Goal: Information Seeking & Learning: Learn about a topic

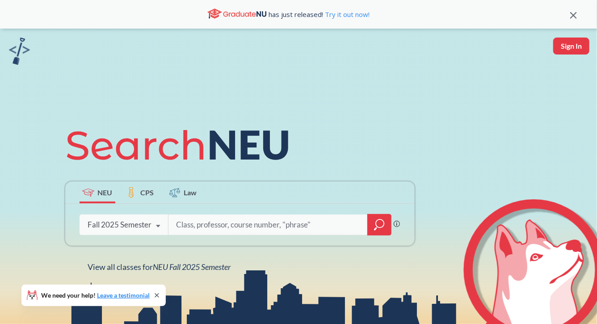
click at [227, 227] on input "search" at bounding box center [268, 224] width 186 height 19
type input "HIST"
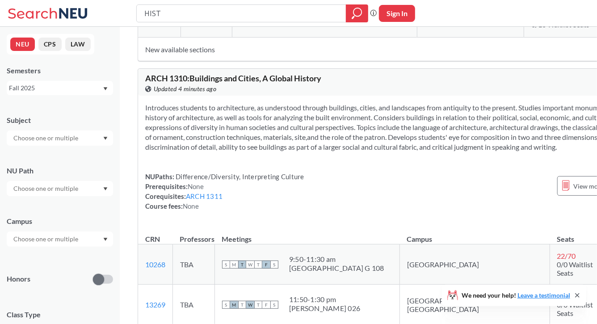
scroll to position [12381, 0]
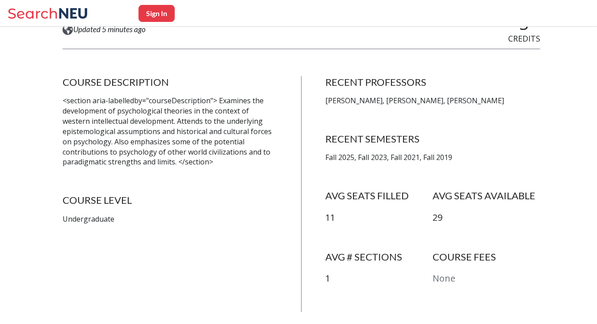
scroll to position [150, 0]
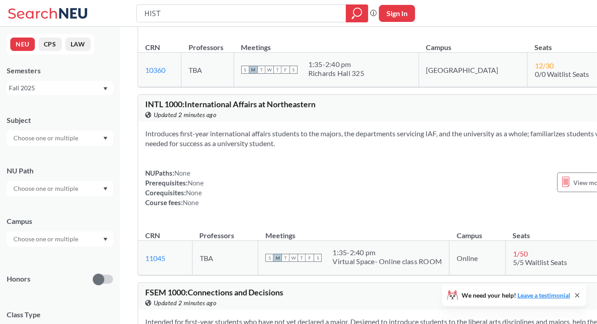
scroll to position [22272, 0]
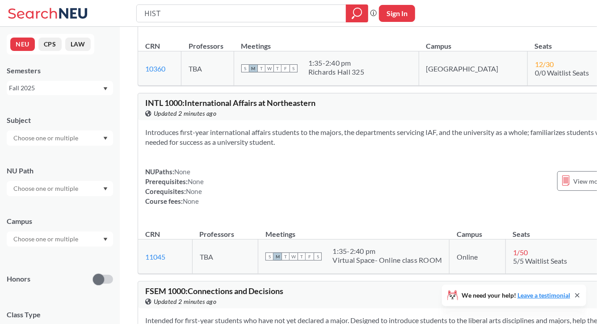
click at [102, 190] on div at bounding box center [60, 188] width 106 height 15
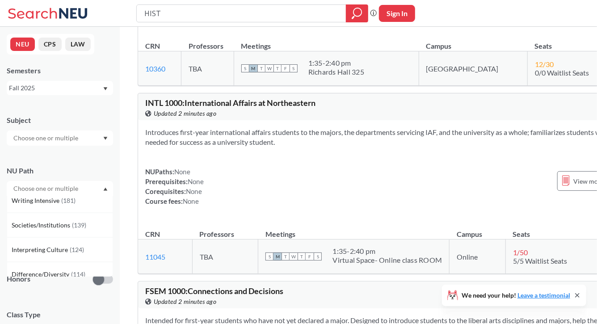
scroll to position [0, 0]
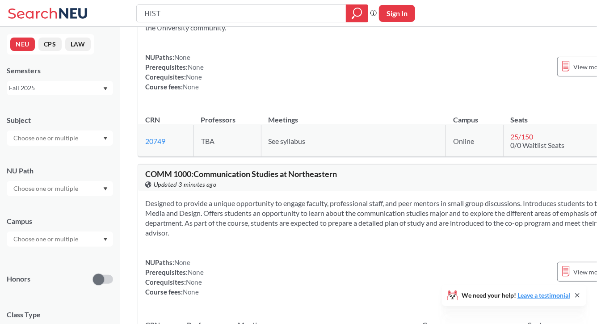
scroll to position [22587, 0]
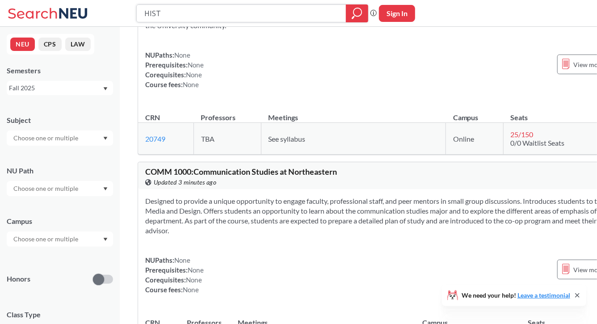
click at [189, 15] on input "HIST" at bounding box center [242, 13] width 196 height 15
type input "CRIM"
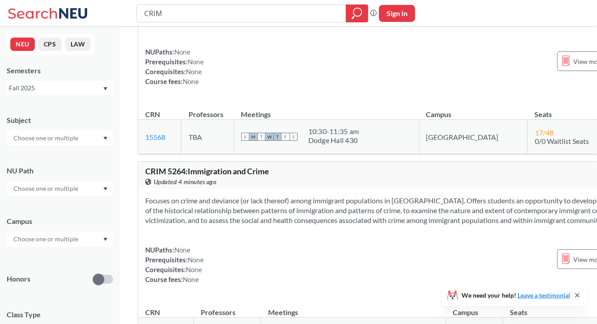
scroll to position [3663, 0]
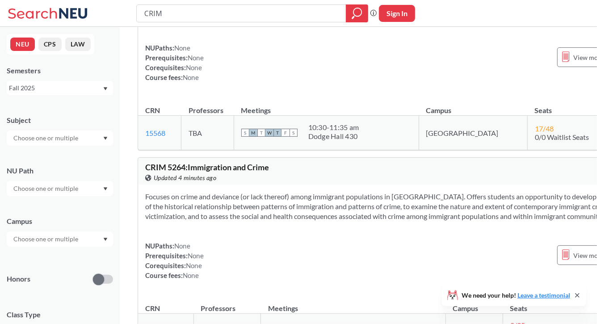
click at [189, 14] on input "CRIM" at bounding box center [242, 13] width 196 height 15
type input "PSYCH"
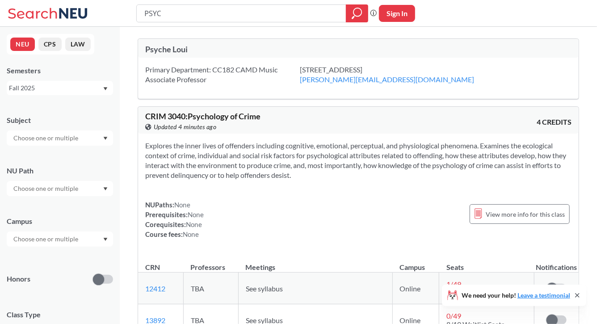
type input "PSY"
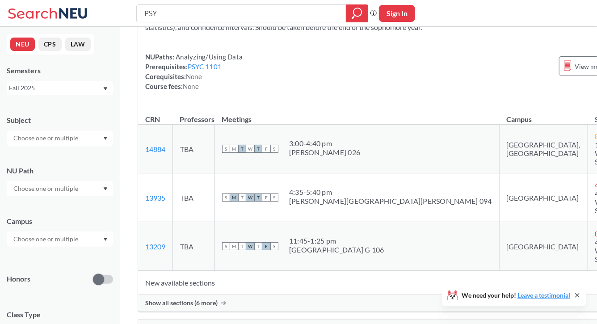
scroll to position [10159, 0]
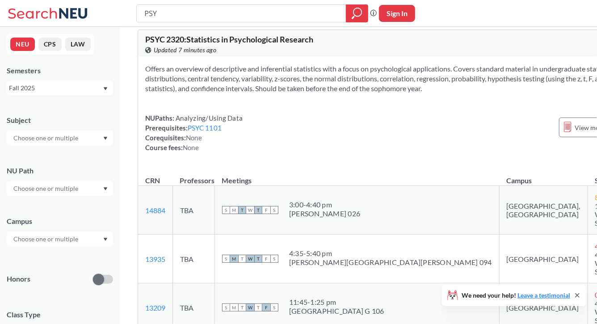
drag, startPoint x: 169, startPoint y: 13, endPoint x: 121, endPoint y: 11, distance: 47.9
click at [121, 11] on div "PSY Phrase search guarantees the exact search appears in the results. Ex. If yo…" at bounding box center [298, 13] width 597 height 27
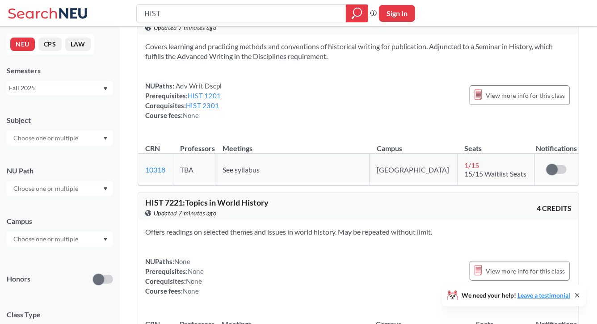
click at [67, 239] on input "text" at bounding box center [46, 239] width 75 height 11
click at [89, 218] on div "Campus" at bounding box center [60, 221] width 106 height 10
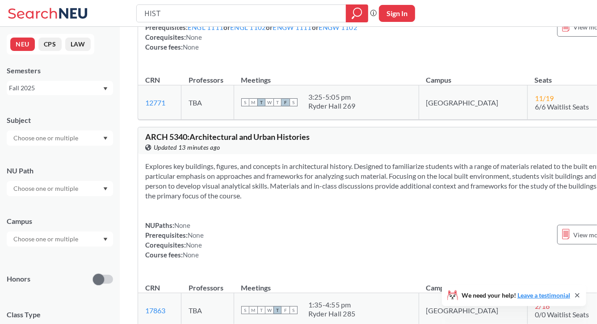
scroll to position [13108, 0]
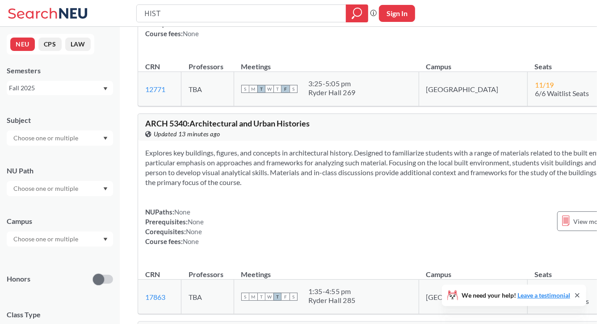
click at [163, 11] on input "HIST" at bounding box center [242, 13] width 196 height 15
click at [192, 13] on input "HIST" at bounding box center [242, 13] width 196 height 15
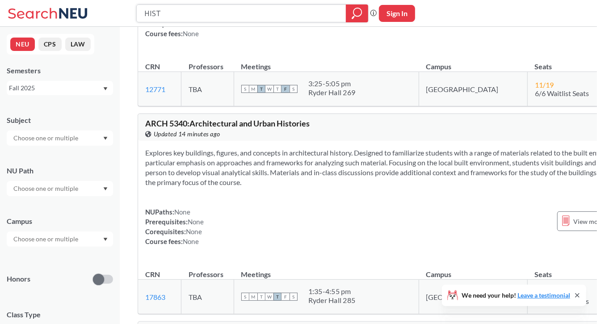
click at [192, 13] on input "HIST" at bounding box center [242, 13] width 196 height 15
type input "KOREAN"
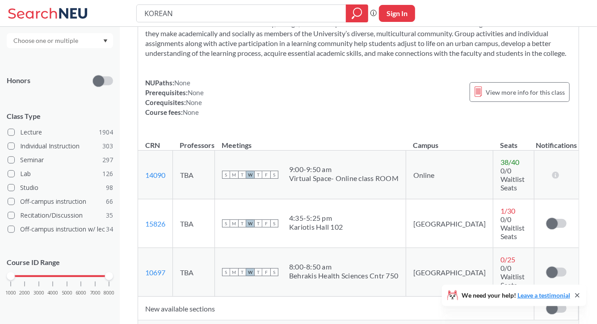
scroll to position [5302, 0]
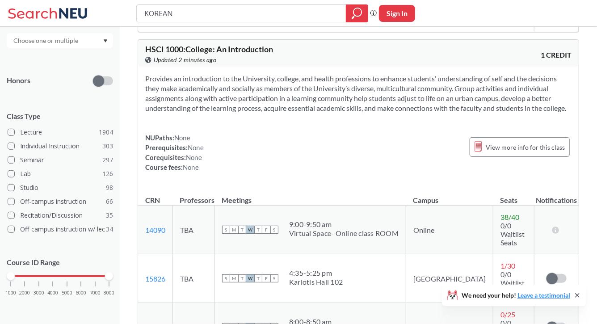
click at [217, 12] on input "KOREAN" at bounding box center [242, 13] width 196 height 15
type input "A"
type input "MATH"
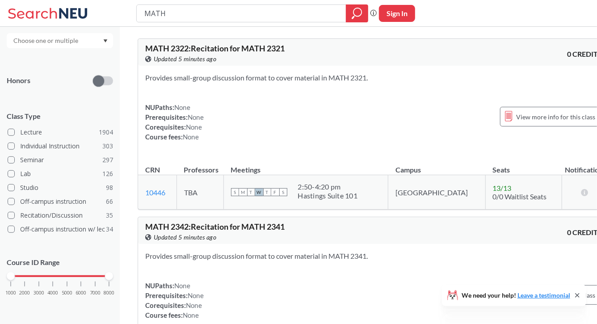
drag, startPoint x: 170, startPoint y: 12, endPoint x: 130, endPoint y: 5, distance: 40.4
click at [130, 5] on div "MATH Phrase search guarantees the exact search appears in the results. Ex. If y…" at bounding box center [298, 13] width 597 height 27
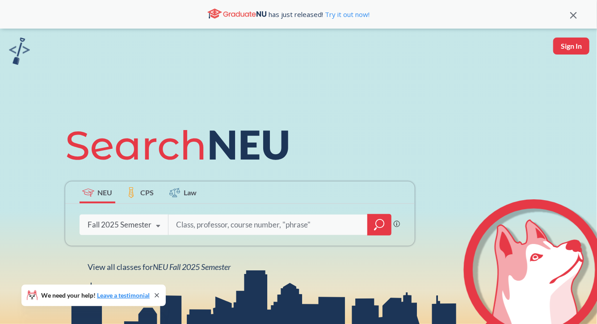
click at [203, 224] on input "search" at bounding box center [268, 224] width 186 height 19
type input "PHILOSOPHY"
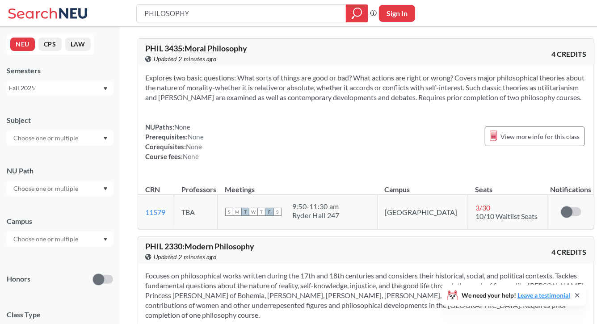
drag, startPoint x: 232, startPoint y: 13, endPoint x: 139, endPoint y: 7, distance: 93.2
click at [139, 7] on div "PHILOSOPHY" at bounding box center [252, 13] width 232 height 18
type input "ECON"
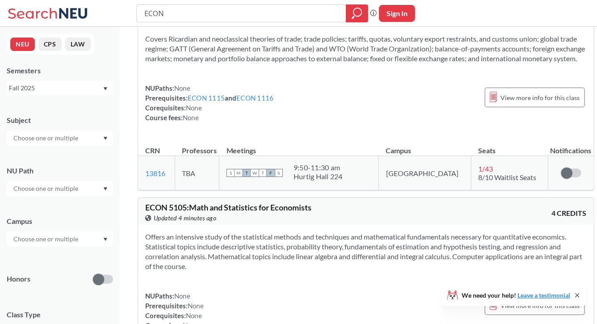
scroll to position [4805, 0]
click at [172, 9] on input "ECON" at bounding box center [242, 13] width 196 height 15
type input "abnormal psychology"
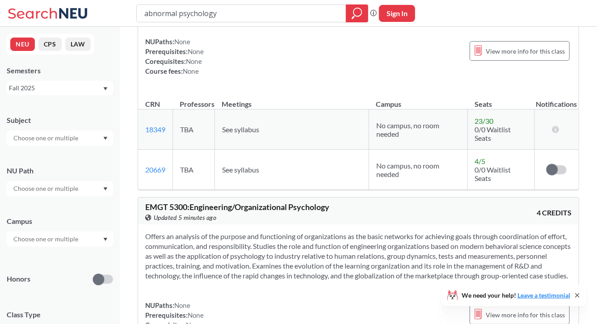
scroll to position [3616, 0]
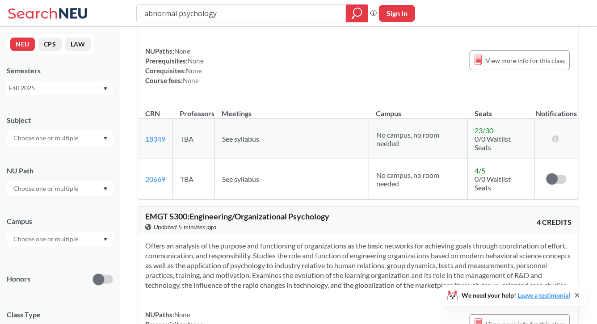
click at [236, 10] on input "abnormal psychology" at bounding box center [242, 13] width 196 height 15
type input "H"
type input "BUSINESS"
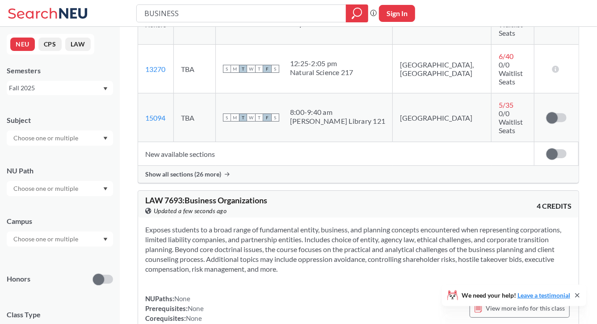
scroll to position [1047, 0]
click at [227, 172] on icon at bounding box center [227, 174] width 5 height 4
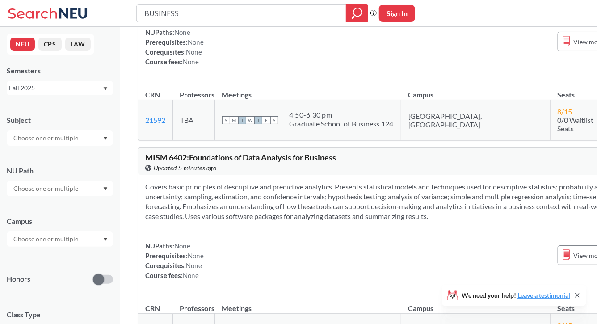
scroll to position [13794, 0]
click at [183, 13] on input "BUSINESS" at bounding box center [242, 13] width 196 height 15
type input "MISM 6410"
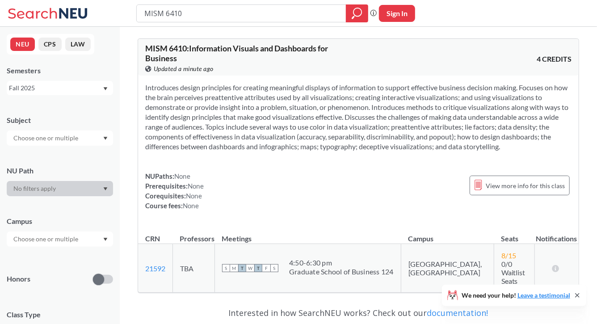
click at [190, 13] on input "MISM 6410" at bounding box center [242, 13] width 196 height 15
type input "visuals for business"
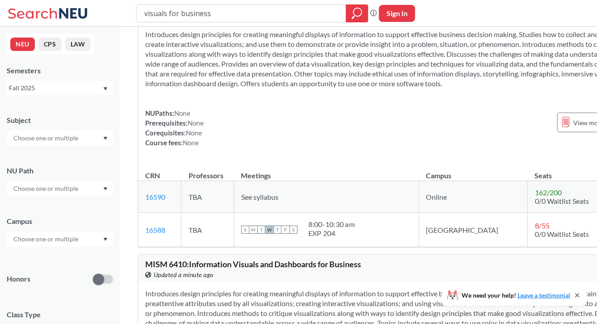
scroll to position [48, 0]
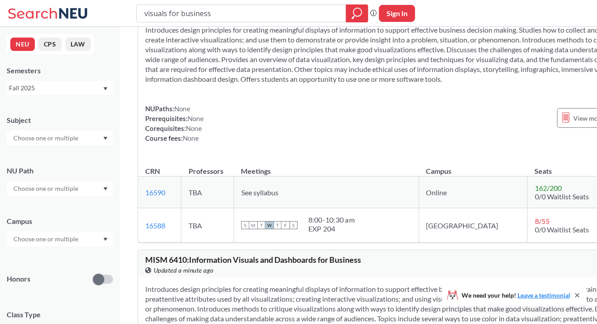
click at [578, 293] on icon at bounding box center [577, 295] width 7 height 7
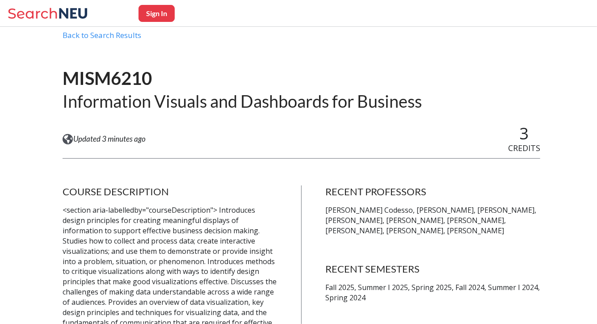
scroll to position [42, 0]
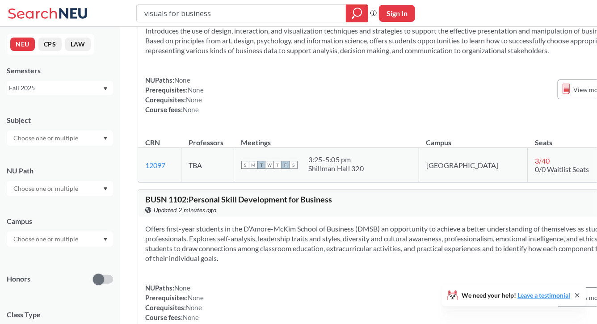
scroll to position [2302, 0]
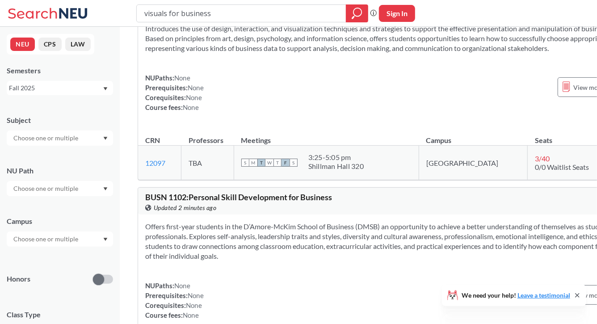
click at [265, 53] on section "Introduces the use of design, interaction, and visualization techniques and str…" at bounding box center [402, 39] width 515 height 30
click at [284, 53] on section "Introduces the use of design, interaction, and visualization techniques and str…" at bounding box center [402, 39] width 515 height 30
click at [244, 12] on input "visuals for business" at bounding box center [242, 13] width 196 height 15
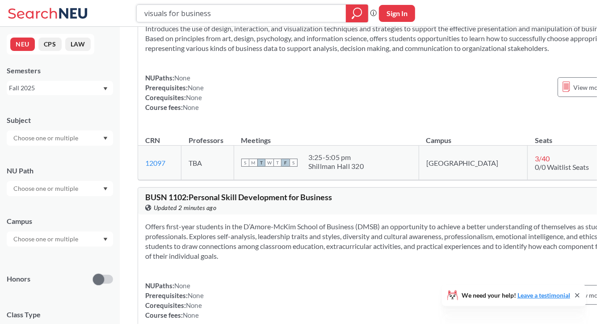
click at [244, 12] on input "visuals for business" at bounding box center [242, 13] width 196 height 15
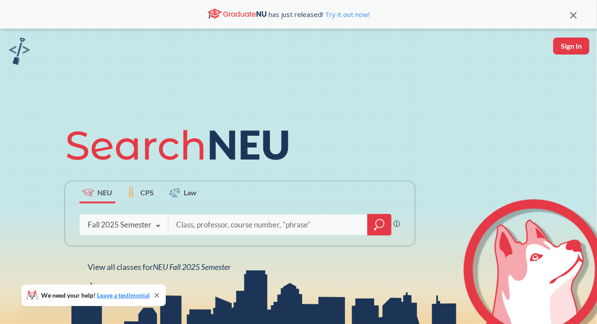
click at [281, 223] on input "search" at bounding box center [268, 224] width 186 height 19
type input "PHSC"
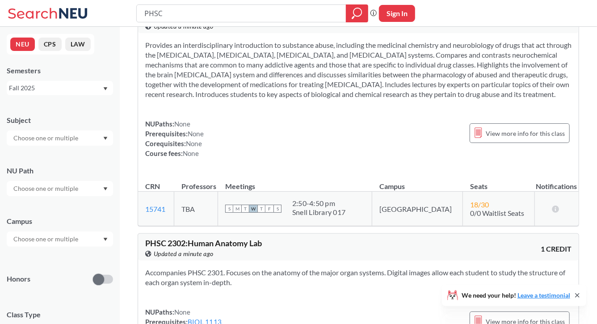
scroll to position [1588, 0]
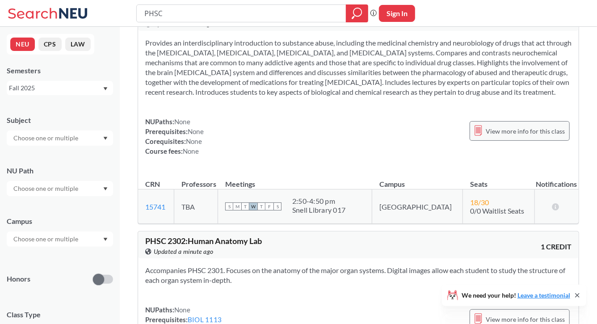
click at [506, 137] on span "View more info for this class" at bounding box center [525, 131] width 79 height 11
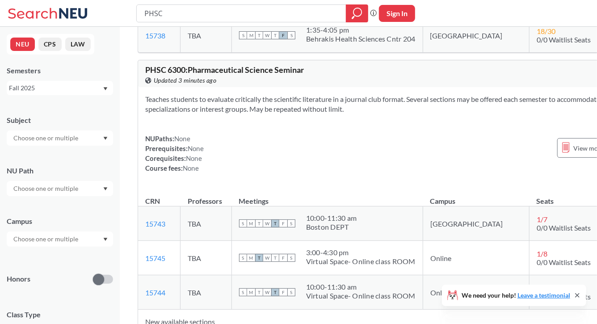
scroll to position [4608, 0]
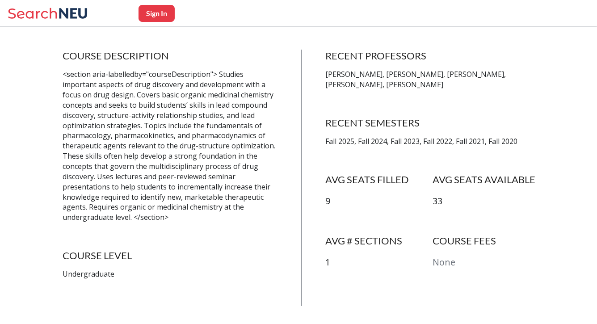
scroll to position [173, 0]
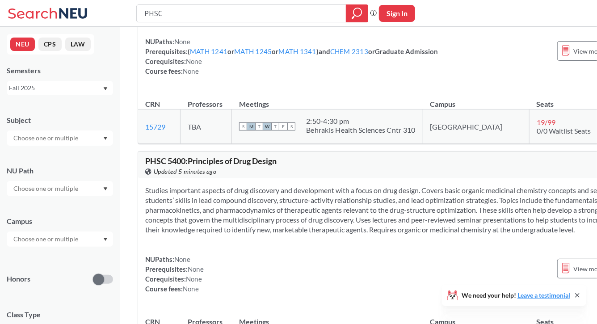
scroll to position [4301, 0]
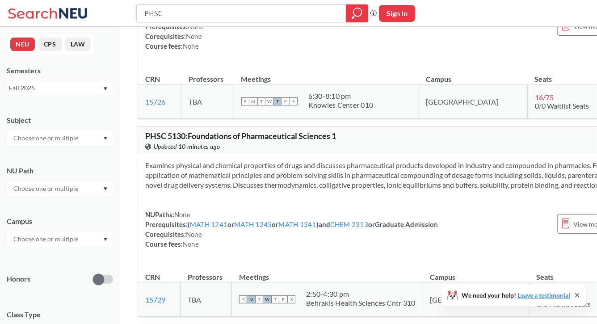
click at [216, 13] on input "PHSC" at bounding box center [242, 13] width 196 height 15
type input "HIST"
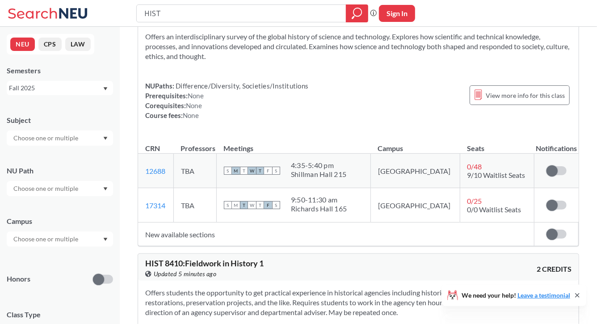
scroll to position [458, 0]
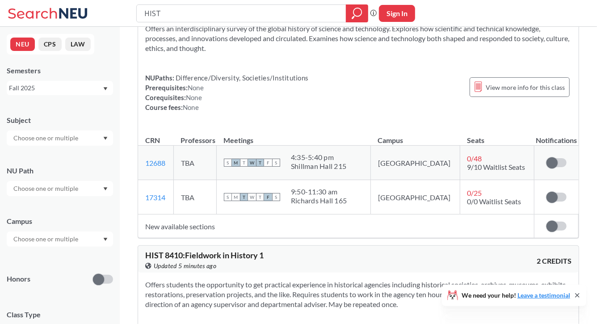
click at [216, 13] on input "HIST" at bounding box center [242, 13] width 196 height 15
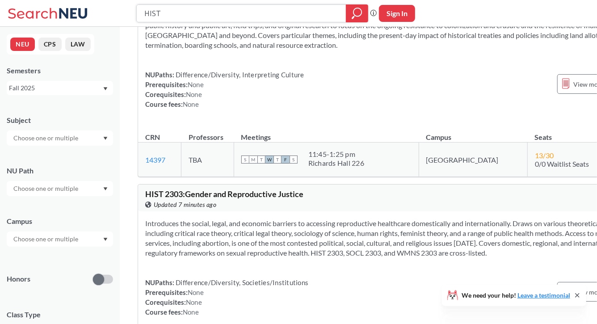
scroll to position [7518, 0]
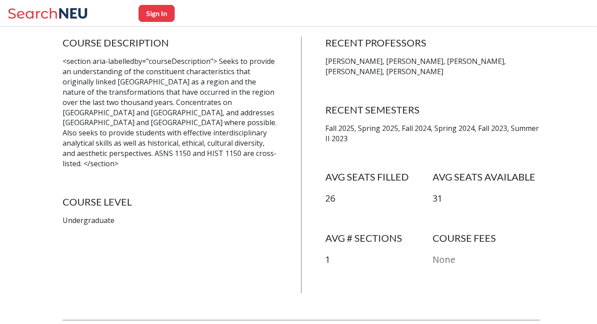
scroll to position [188, 0]
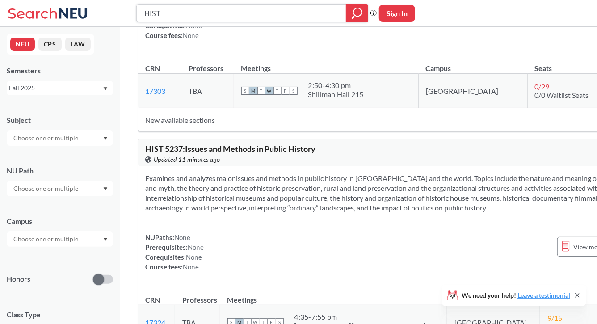
scroll to position [2037, 0]
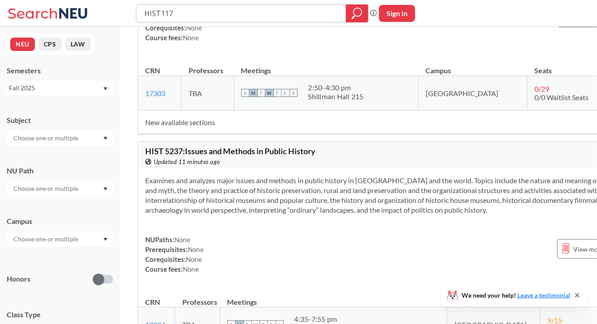
type input "HIST1170"
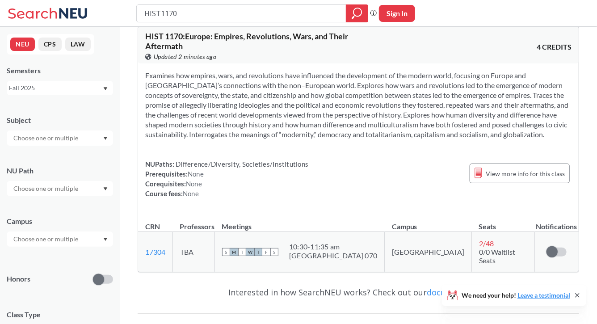
scroll to position [11, 0]
click at [508, 176] on span "View more info for this class" at bounding box center [525, 174] width 79 height 11
